Goal: Navigation & Orientation: Find specific page/section

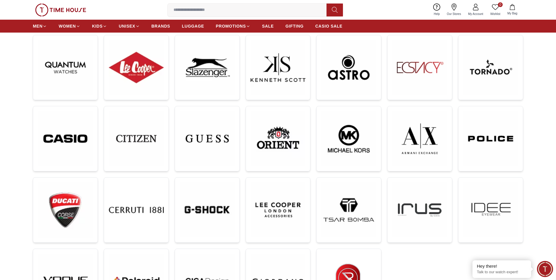
scroll to position [88, 0]
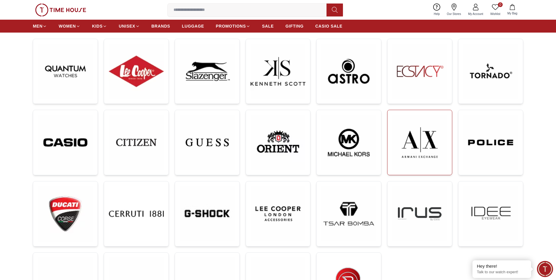
click at [432, 140] on img at bounding box center [419, 142] width 55 height 55
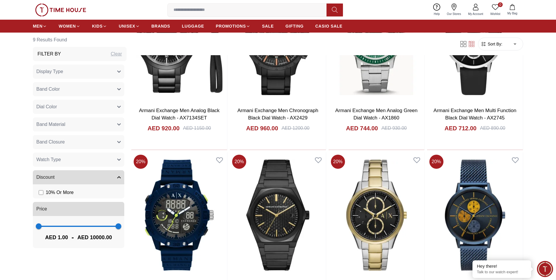
scroll to position [410, 0]
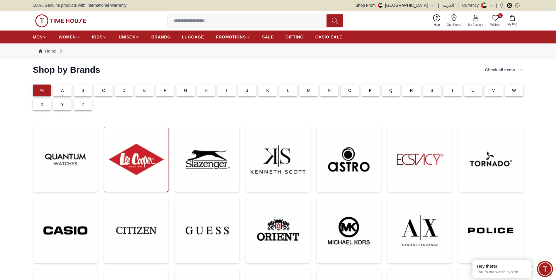
click at [127, 172] on img at bounding box center [136, 159] width 55 height 55
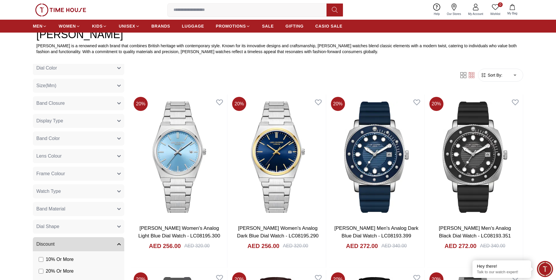
scroll to position [147, 0]
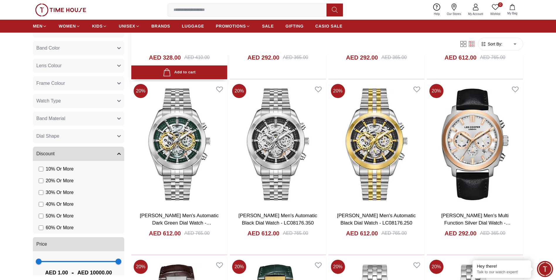
scroll to position [1047, 0]
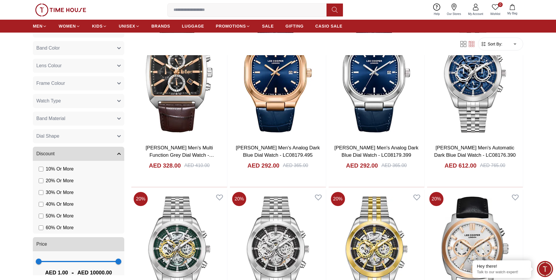
scroll to position [1085, 0]
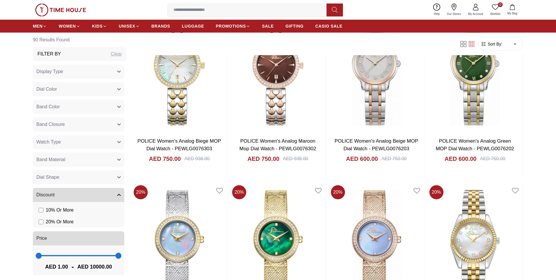
scroll to position [352, 0]
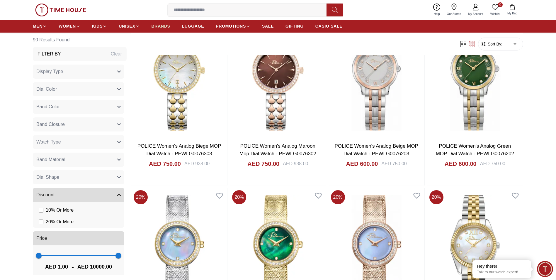
click at [156, 26] on span "BRANDS" at bounding box center [161, 26] width 19 height 6
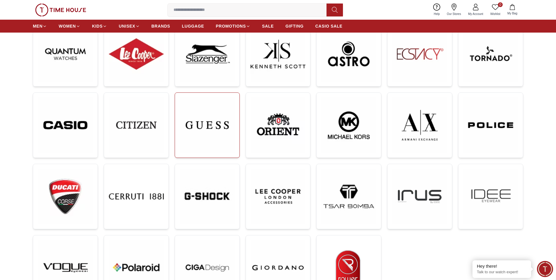
scroll to position [117, 0]
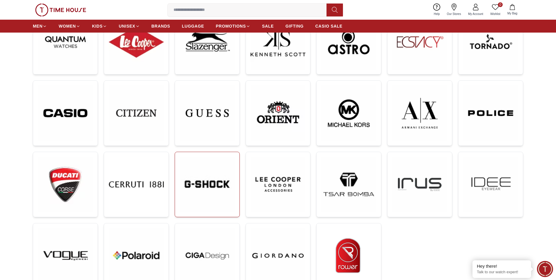
click at [215, 185] on img at bounding box center [207, 184] width 55 height 55
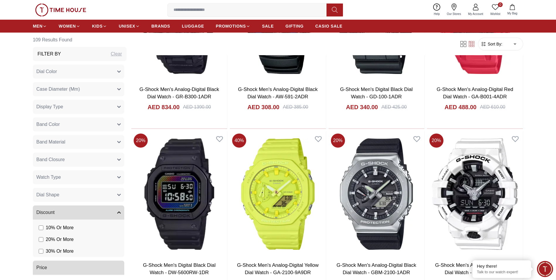
scroll to position [1407, 0]
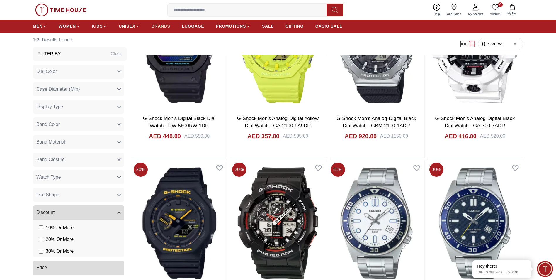
click at [156, 27] on span "BRANDS" at bounding box center [161, 26] width 19 height 6
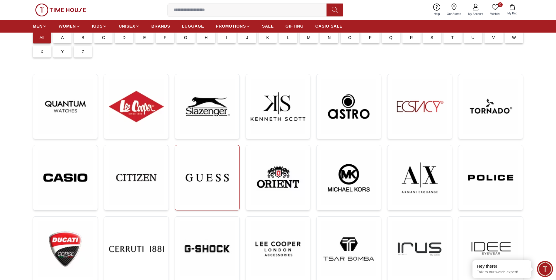
scroll to position [117, 0]
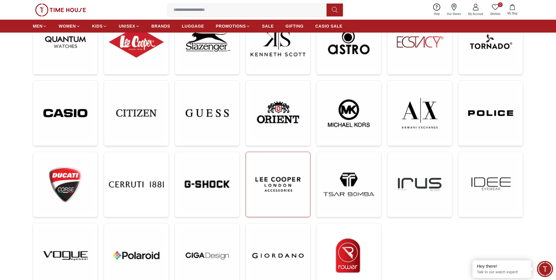
click at [279, 192] on img at bounding box center [278, 184] width 55 height 55
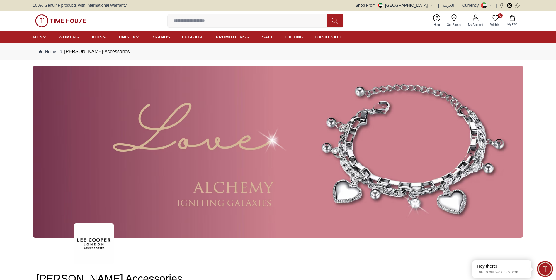
scroll to position [176, 0]
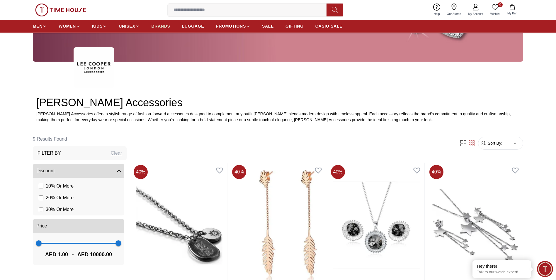
click at [163, 26] on span "BRANDS" at bounding box center [161, 26] width 19 height 6
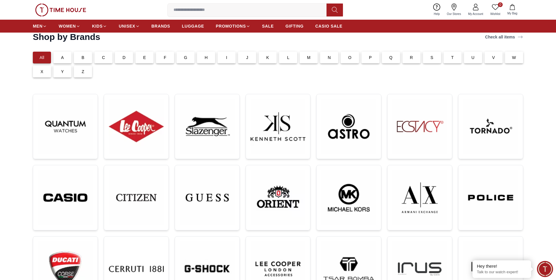
scroll to position [29, 0]
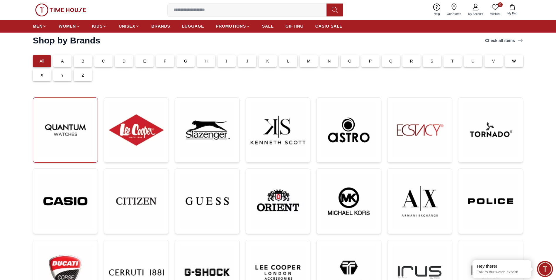
click at [77, 137] on img at bounding box center [65, 129] width 55 height 55
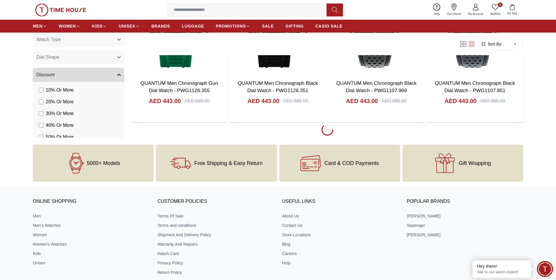
scroll to position [1143, 0]
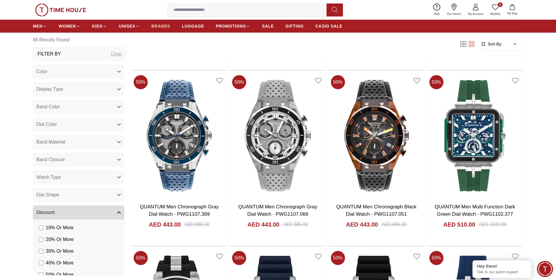
click at [160, 27] on span "BRANDS" at bounding box center [161, 26] width 19 height 6
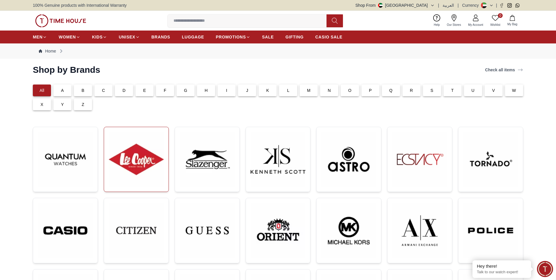
click at [125, 166] on img at bounding box center [136, 159] width 55 height 55
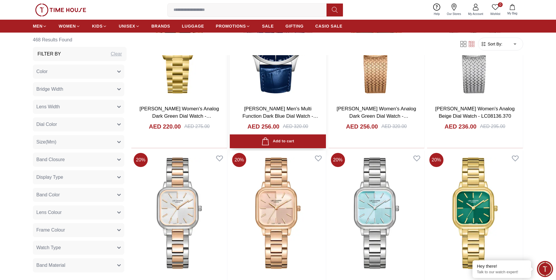
scroll to position [1789, 0]
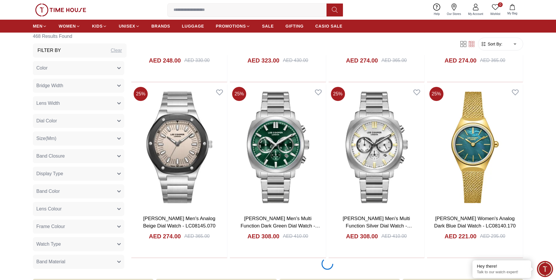
scroll to position [2785, 0]
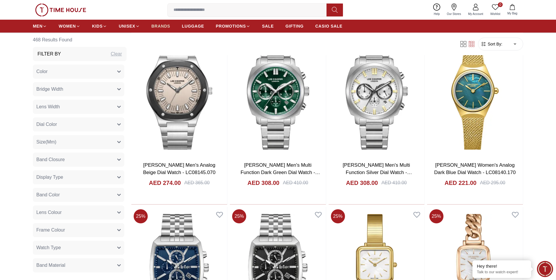
click at [164, 28] on span "BRANDS" at bounding box center [161, 26] width 19 height 6
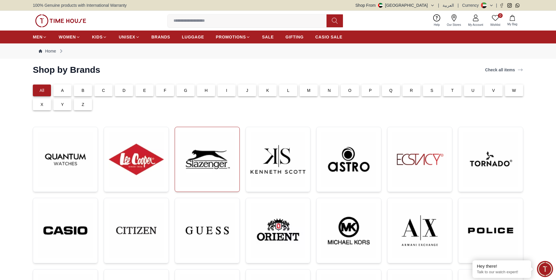
click at [186, 172] on img at bounding box center [207, 159] width 55 height 55
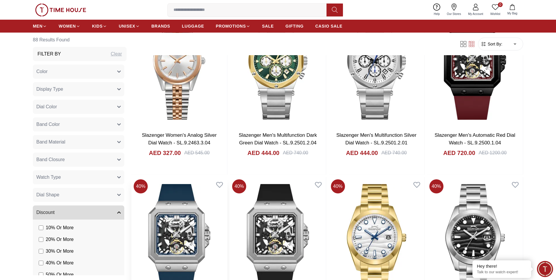
scroll to position [381, 0]
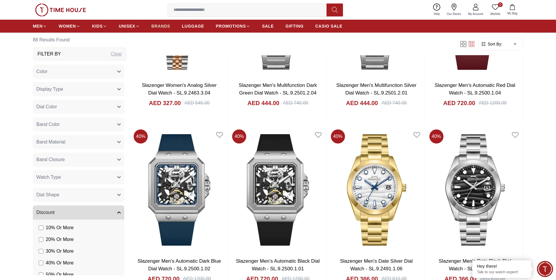
click at [155, 25] on span "BRANDS" at bounding box center [161, 26] width 19 height 6
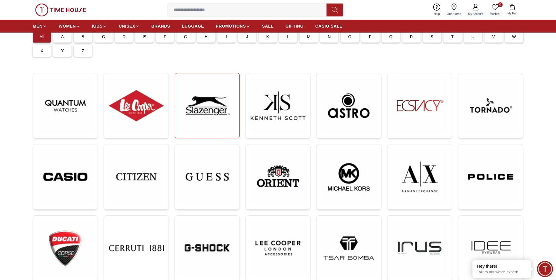
scroll to position [117, 0]
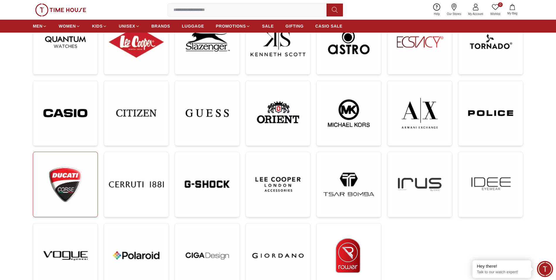
click at [88, 188] on img at bounding box center [65, 184] width 55 height 55
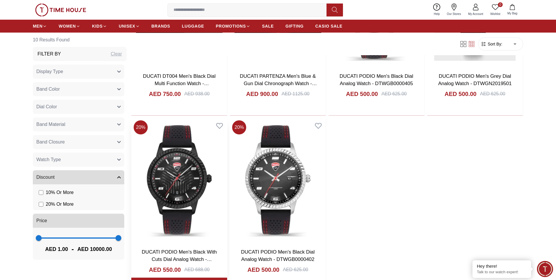
scroll to position [557, 0]
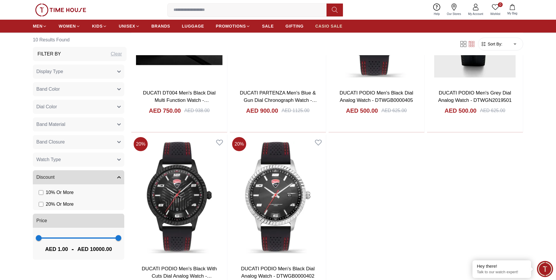
click at [327, 27] on span "CASIO SALE" at bounding box center [328, 26] width 27 height 6
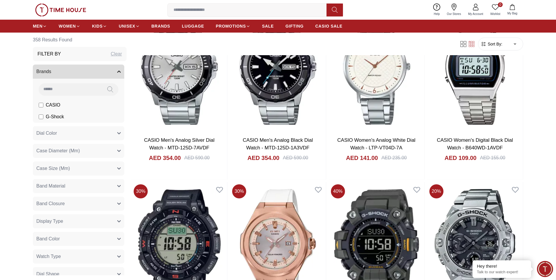
scroll to position [528, 0]
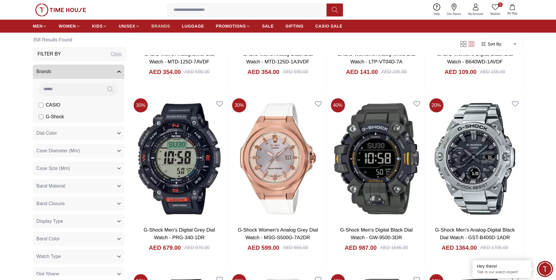
click at [153, 24] on span "BRANDS" at bounding box center [161, 26] width 19 height 6
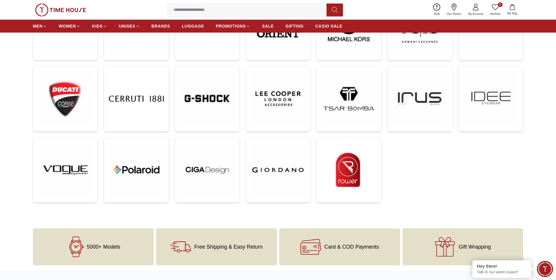
scroll to position [205, 0]
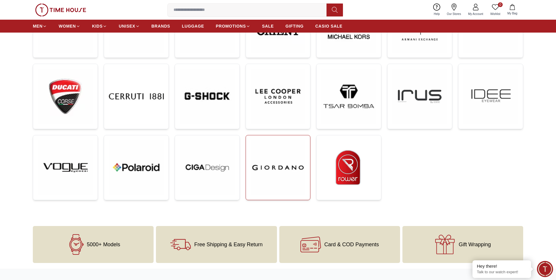
click at [273, 157] on img at bounding box center [278, 167] width 55 height 55
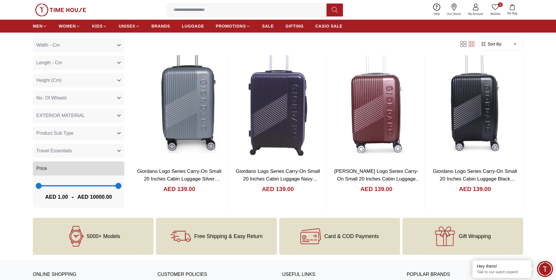
scroll to position [862, 0]
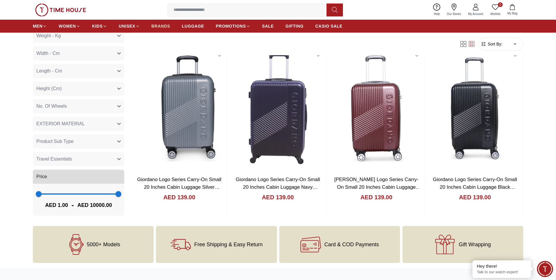
click at [154, 25] on span "BRANDS" at bounding box center [161, 26] width 19 height 6
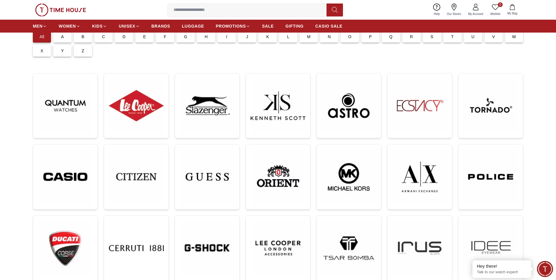
scroll to position [147, 0]
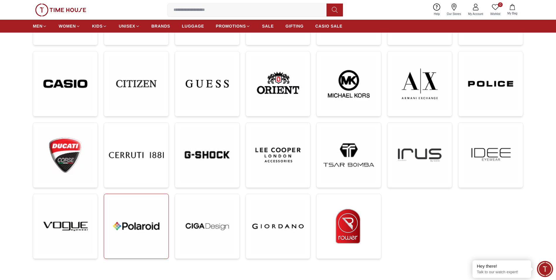
click at [144, 228] on img at bounding box center [136, 225] width 55 height 55
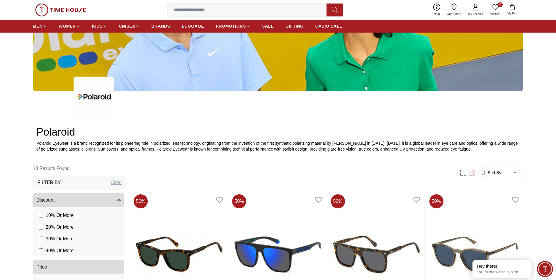
scroll to position [264, 0]
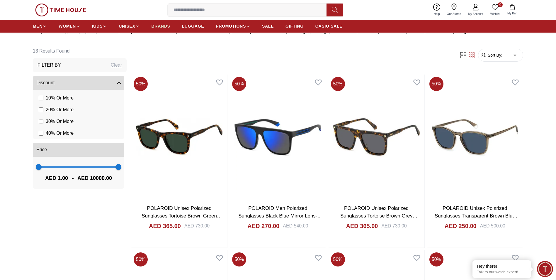
click at [155, 24] on span "BRANDS" at bounding box center [161, 26] width 19 height 6
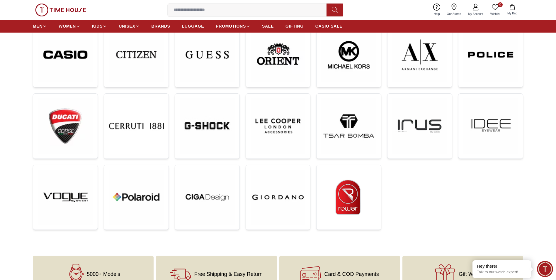
scroll to position [235, 0]
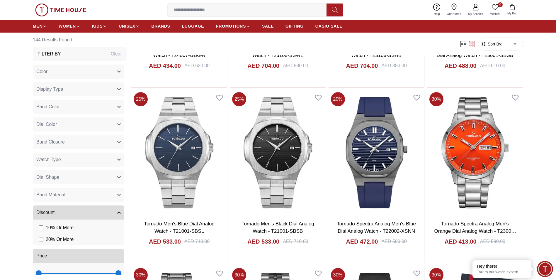
click at [109, 159] on button "Watch Type" at bounding box center [78, 159] width 91 height 14
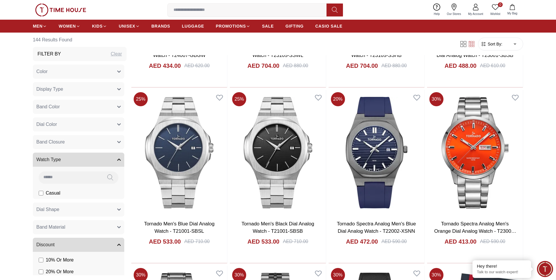
click at [104, 143] on button "Band Closure" at bounding box center [78, 142] width 91 height 14
